Goal: Use online tool/utility: Use online tool/utility

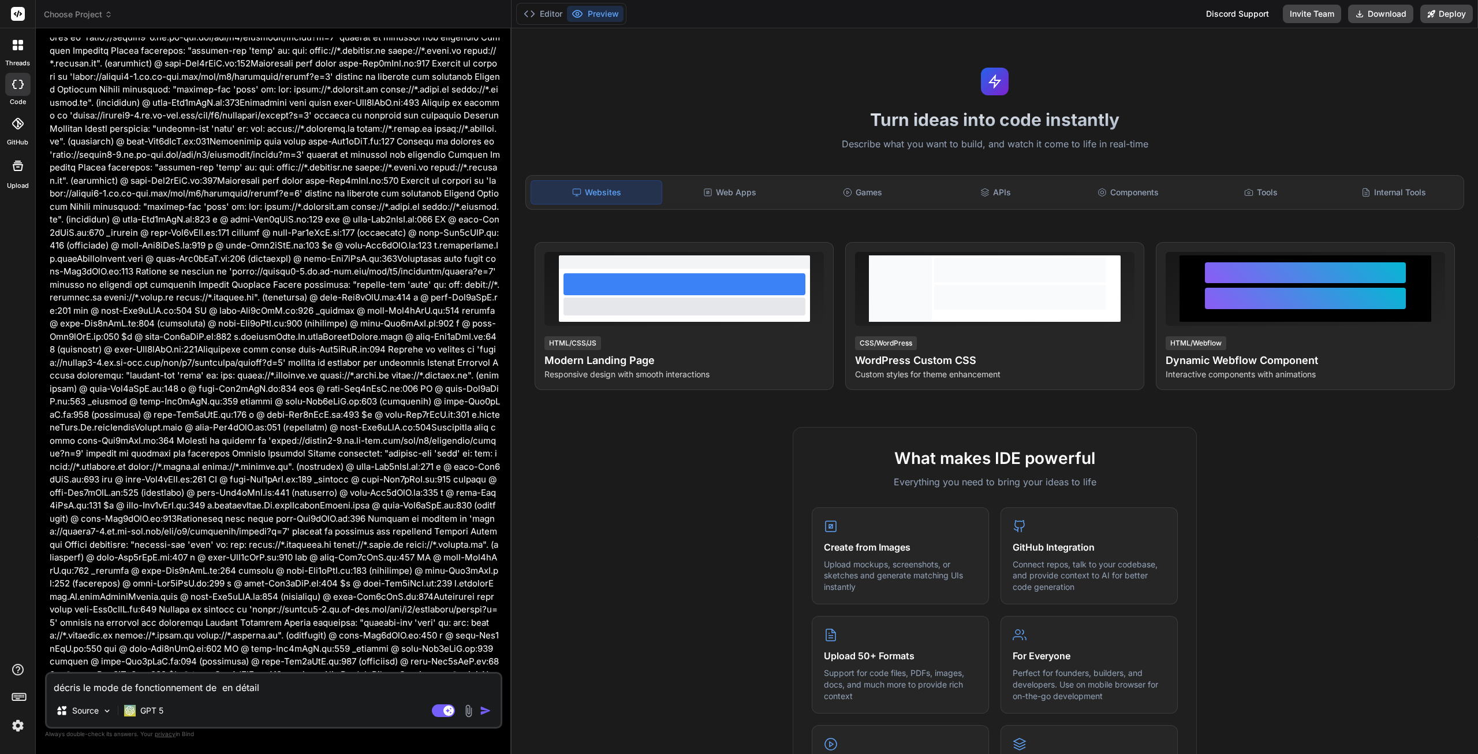
type textarea "x"
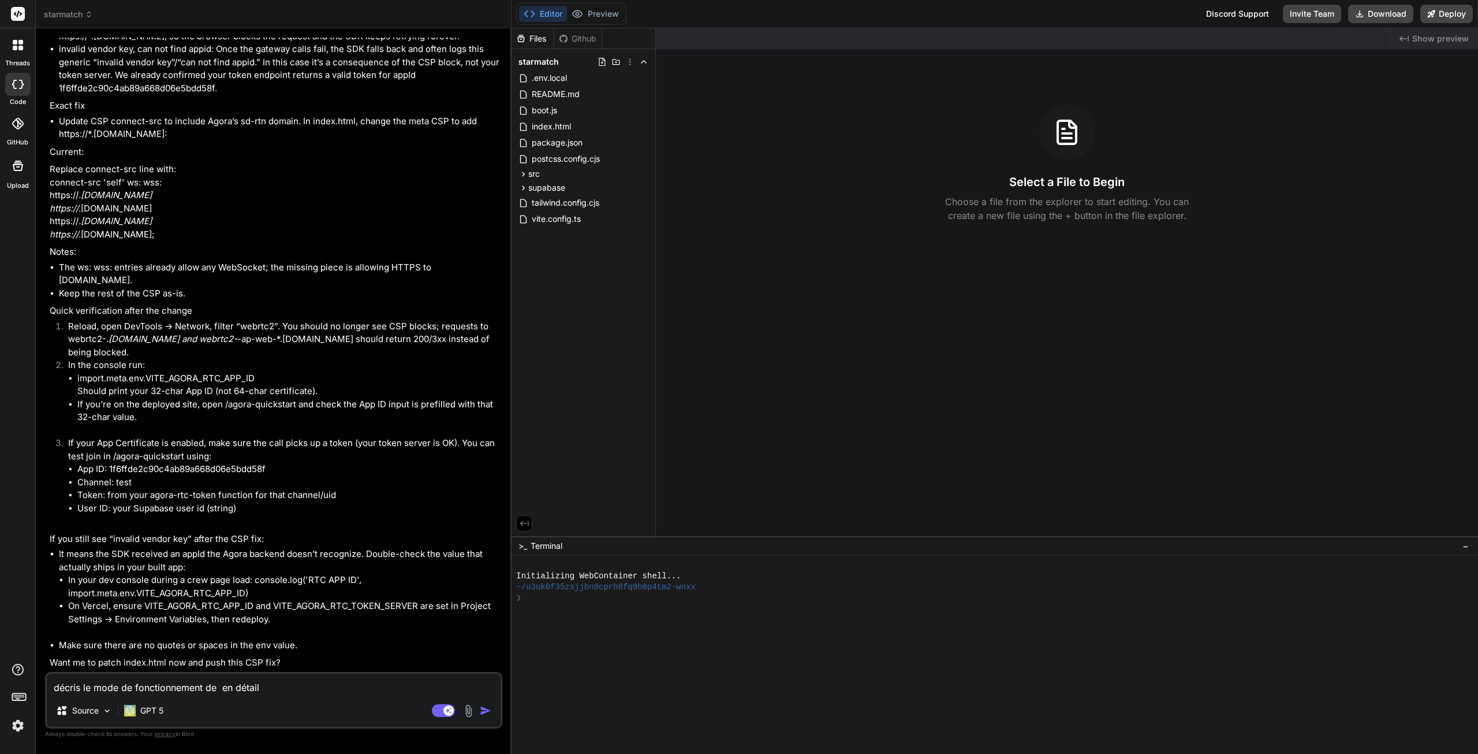
scroll to position [6831, 0]
drag, startPoint x: 269, startPoint y: 687, endPoint x: 36, endPoint y: 670, distance: 233.9
click at [36, 670] on div "Bind AI Web Search Created with Pixso. Code Generator You Bind AI Sure — here’s…" at bounding box center [274, 390] width 476 height 725
type textarea "y"
type textarea "x"
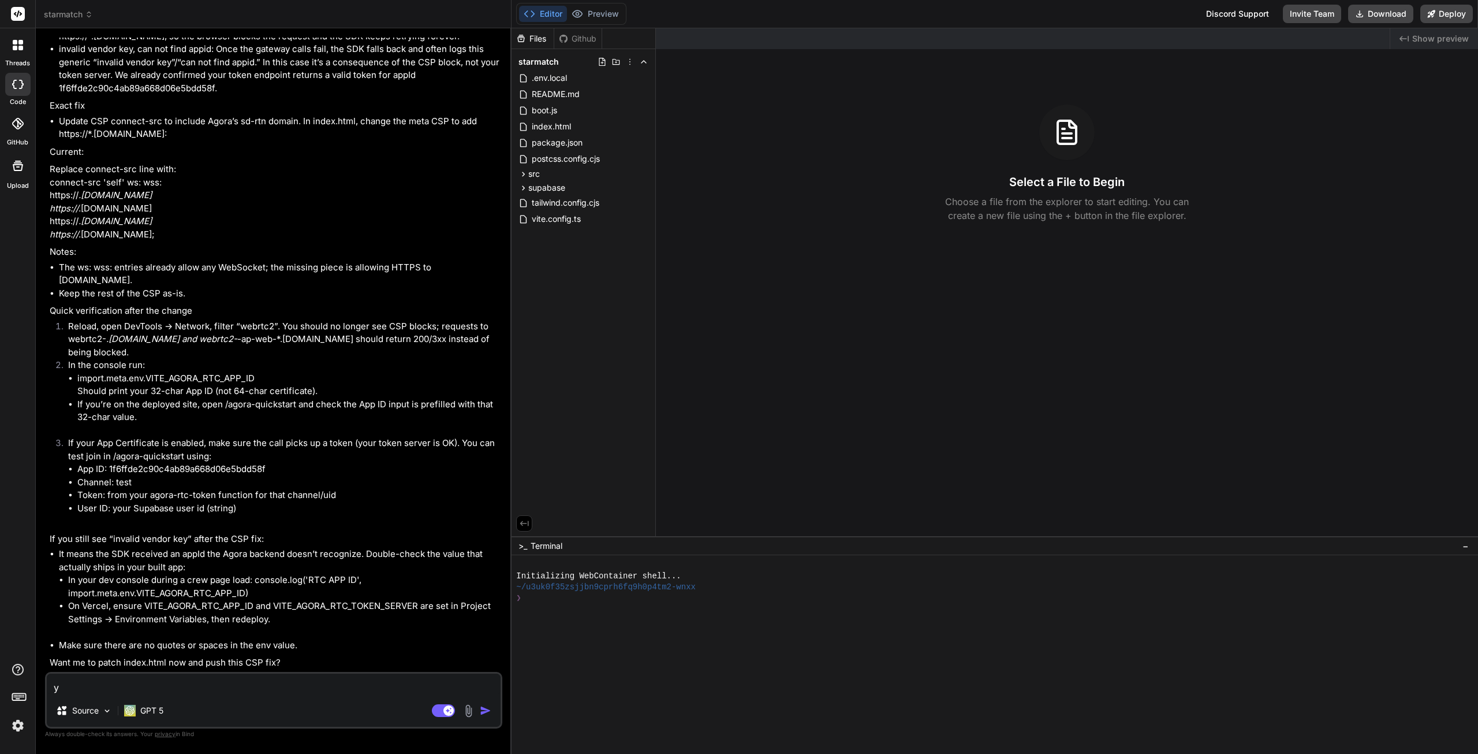
type textarea "ye"
type textarea "x"
type textarea "yes"
type textarea "x"
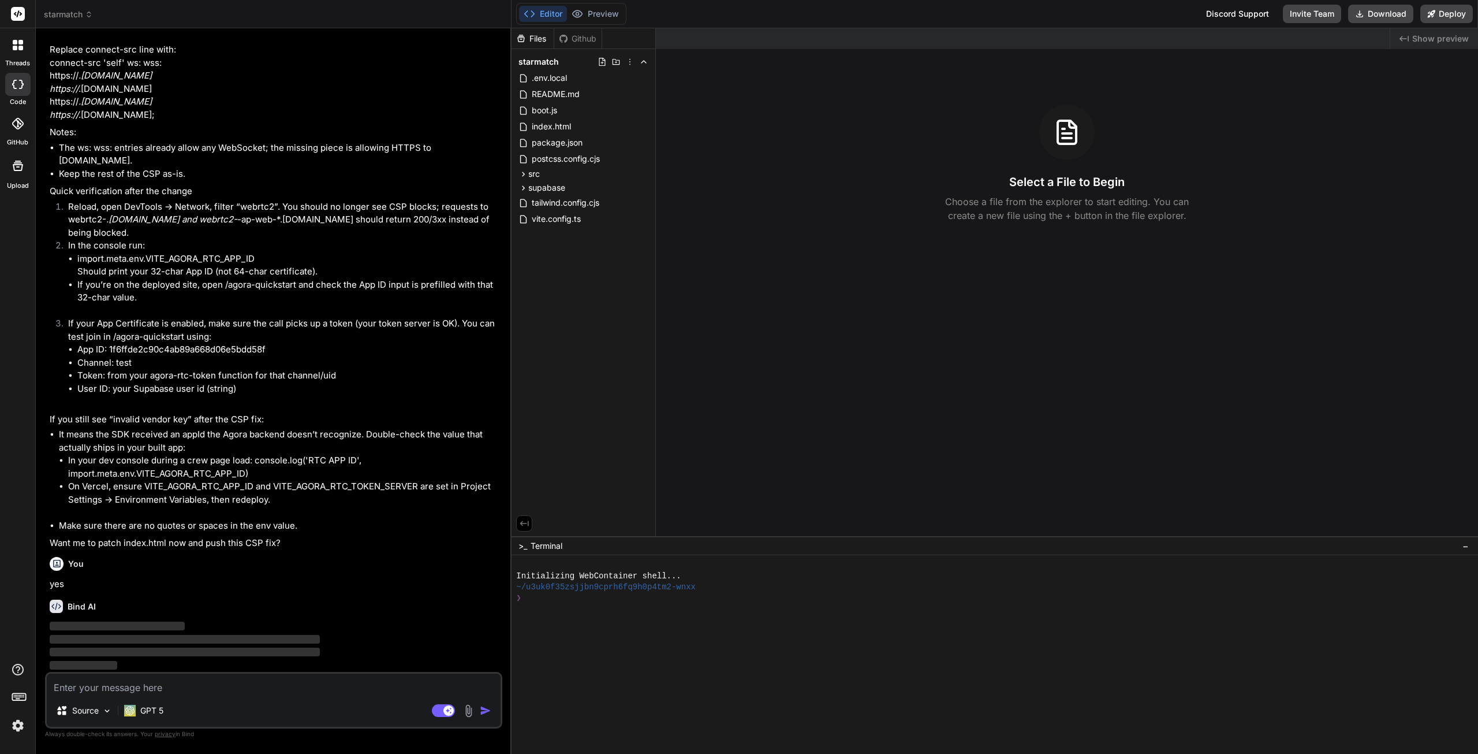
type textarea "x"
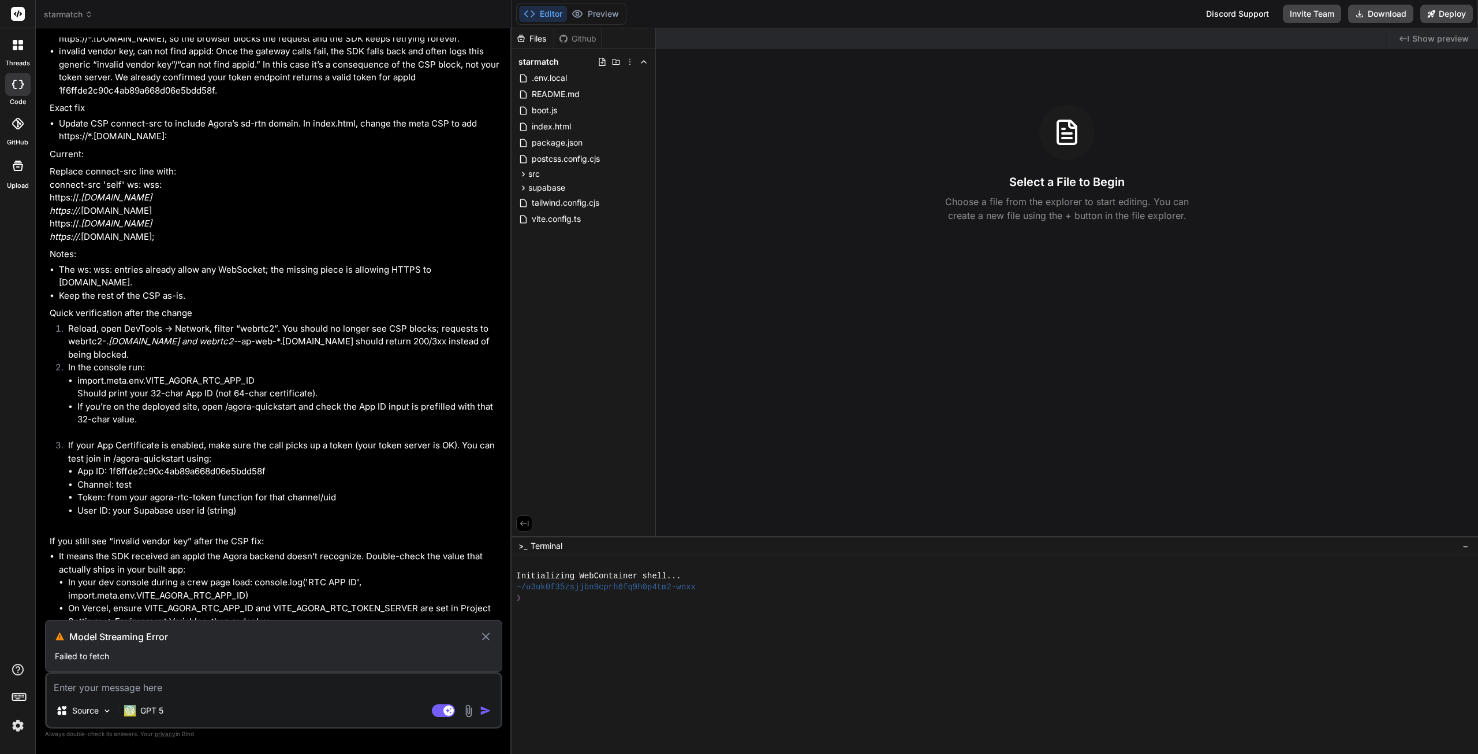
scroll to position [6656, 0]
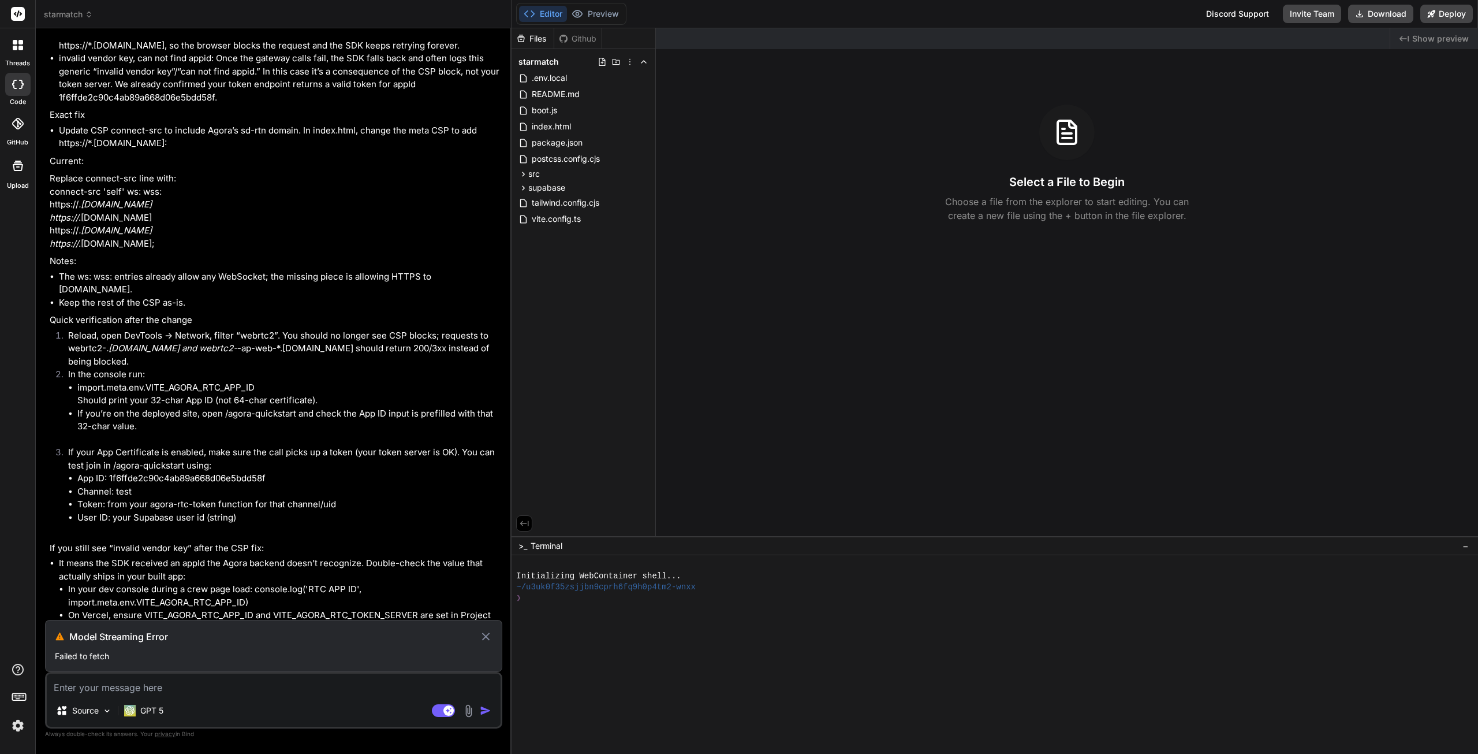
click at [485, 639] on icon at bounding box center [485, 636] width 13 height 14
type textarea "x"
